Goal: Information Seeking & Learning: Learn about a topic

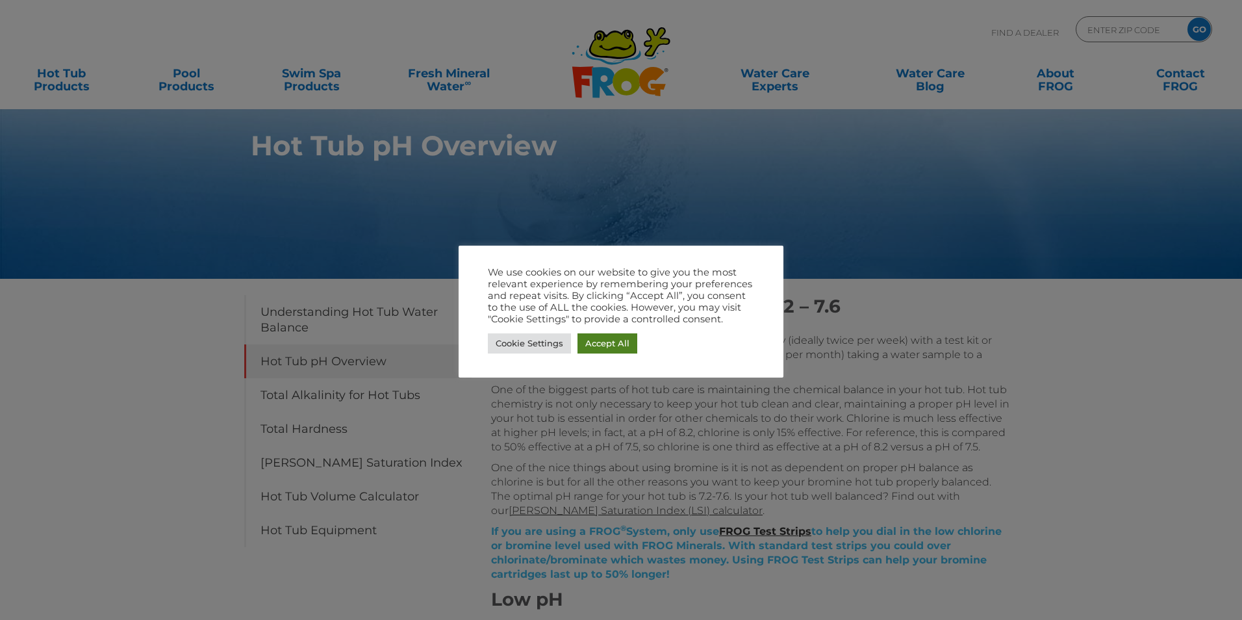
click at [606, 342] on link "Accept All" at bounding box center [608, 343] width 60 height 20
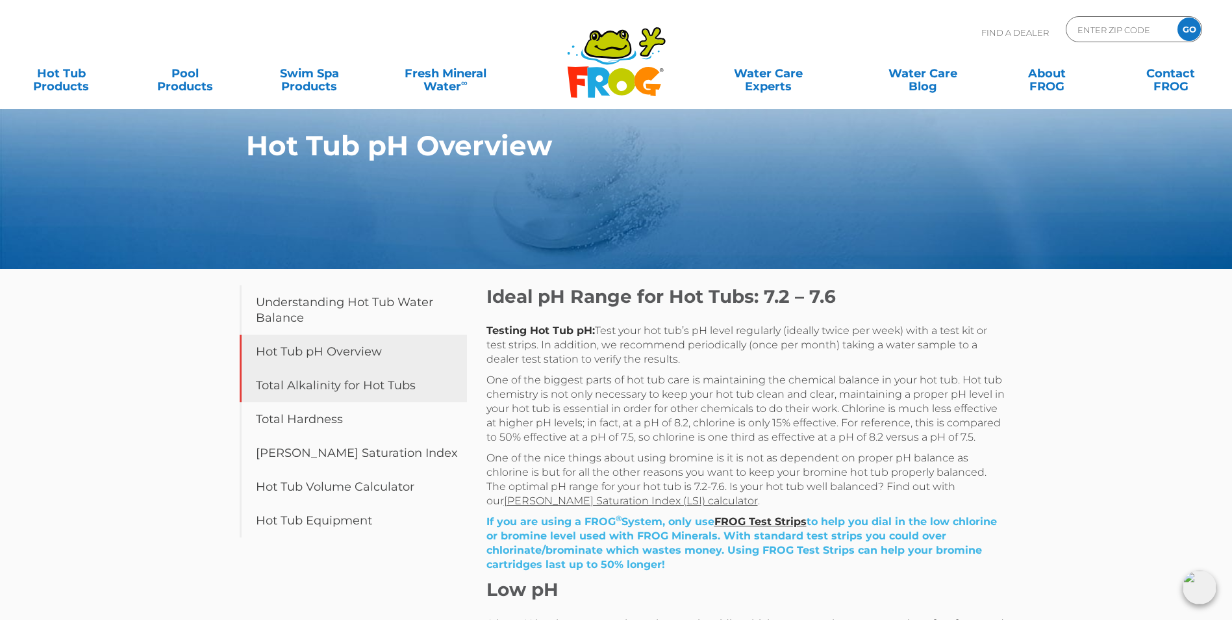
click at [387, 398] on link "Total Alkalinity for Hot Tubs" at bounding box center [353, 385] width 227 height 34
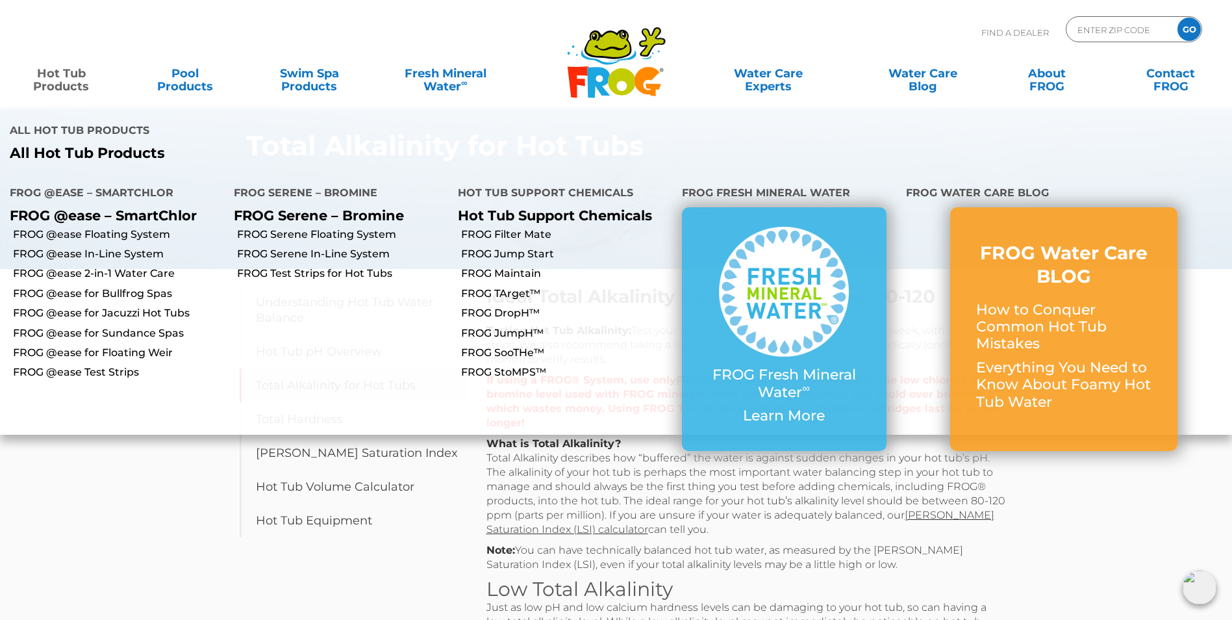
click at [70, 86] on link "Hot Tub Products" at bounding box center [61, 73] width 97 height 26
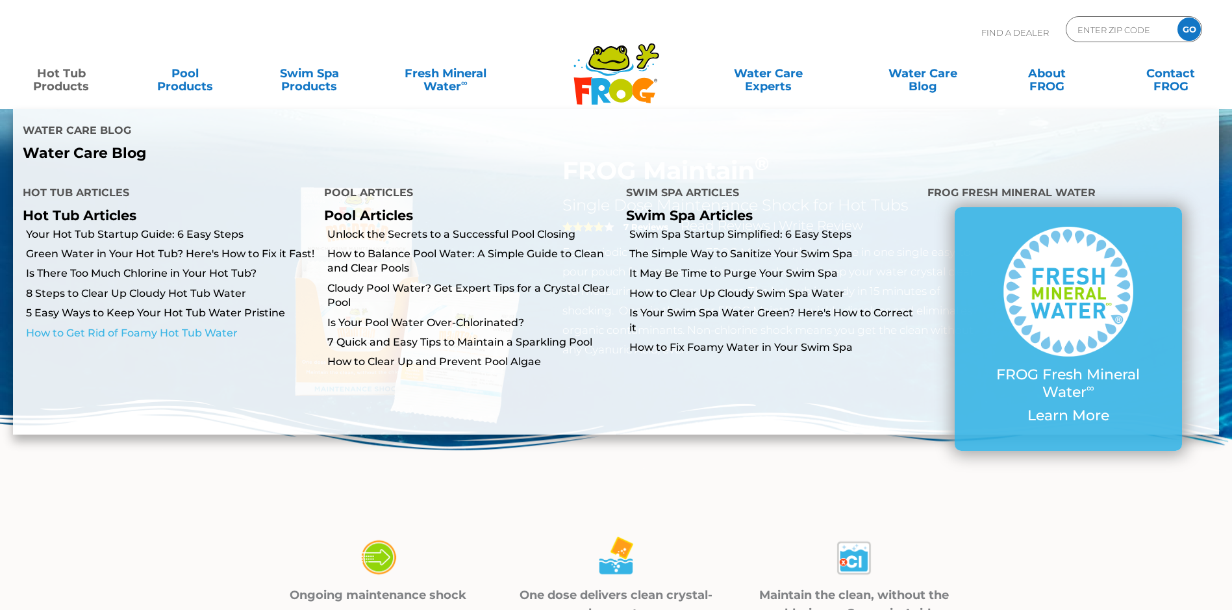
click at [190, 326] on link "How to Get Rid of Foamy Hot Tub Water" at bounding box center [170, 333] width 288 height 14
click at [198, 326] on link "How to Get Rid of Foamy Hot Tub Water" at bounding box center [170, 333] width 288 height 14
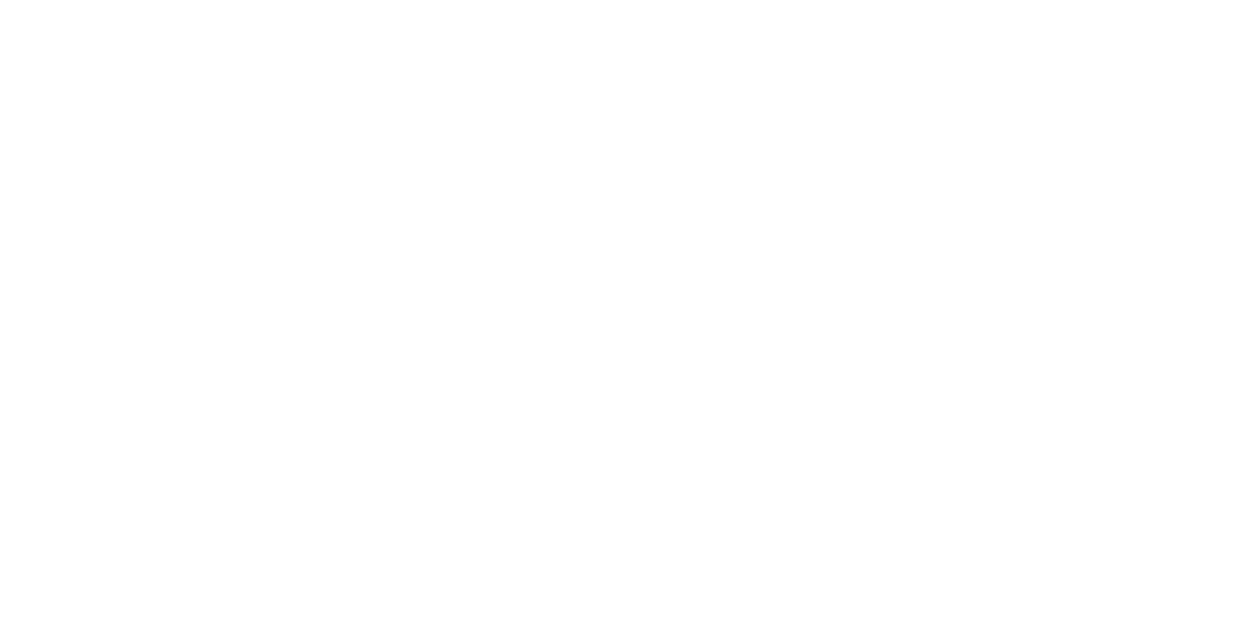
drag, startPoint x: 0, startPoint y: 0, endPoint x: 198, endPoint y: 283, distance: 345.1
click at [0, 0] on html at bounding box center [0, 0] width 0 height 0
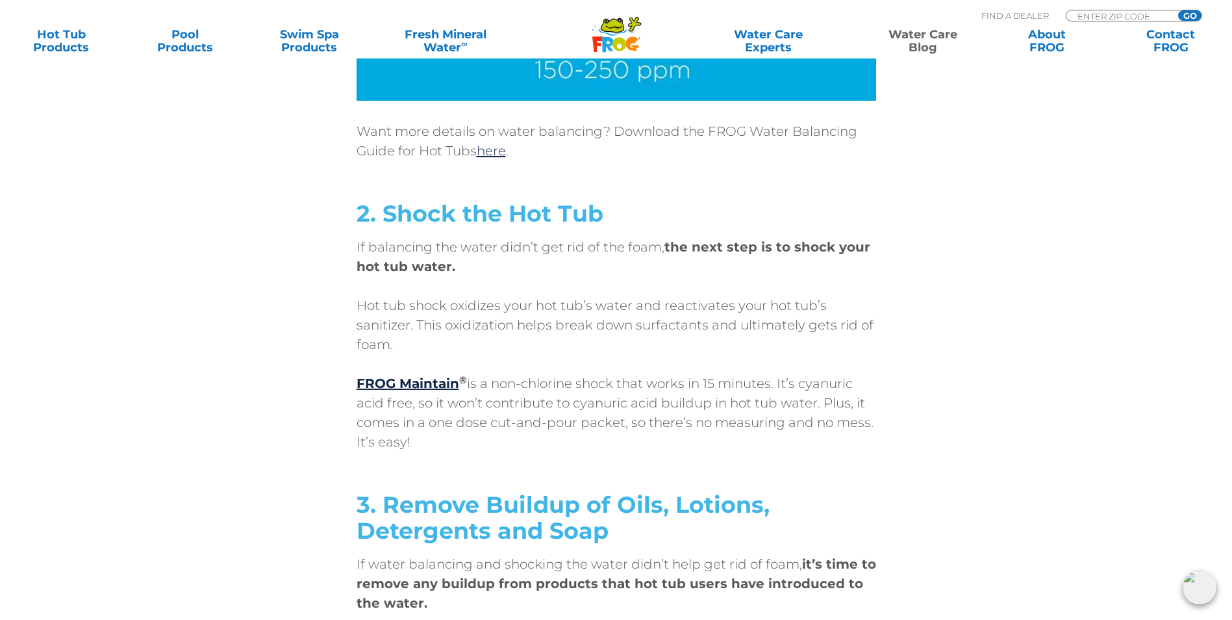
scroll to position [3346, 0]
